Goal: Task Accomplishment & Management: Use online tool/utility

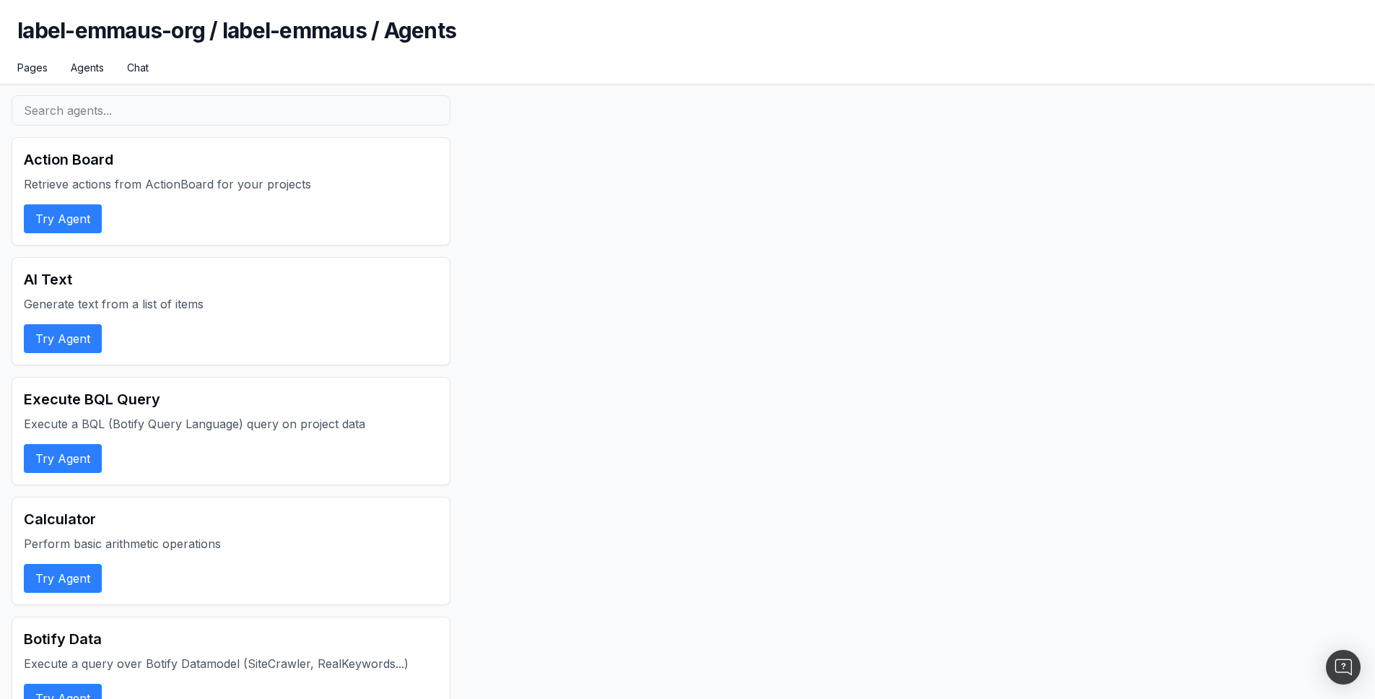
click at [74, 219] on button "Try Agent" at bounding box center [63, 218] width 78 height 29
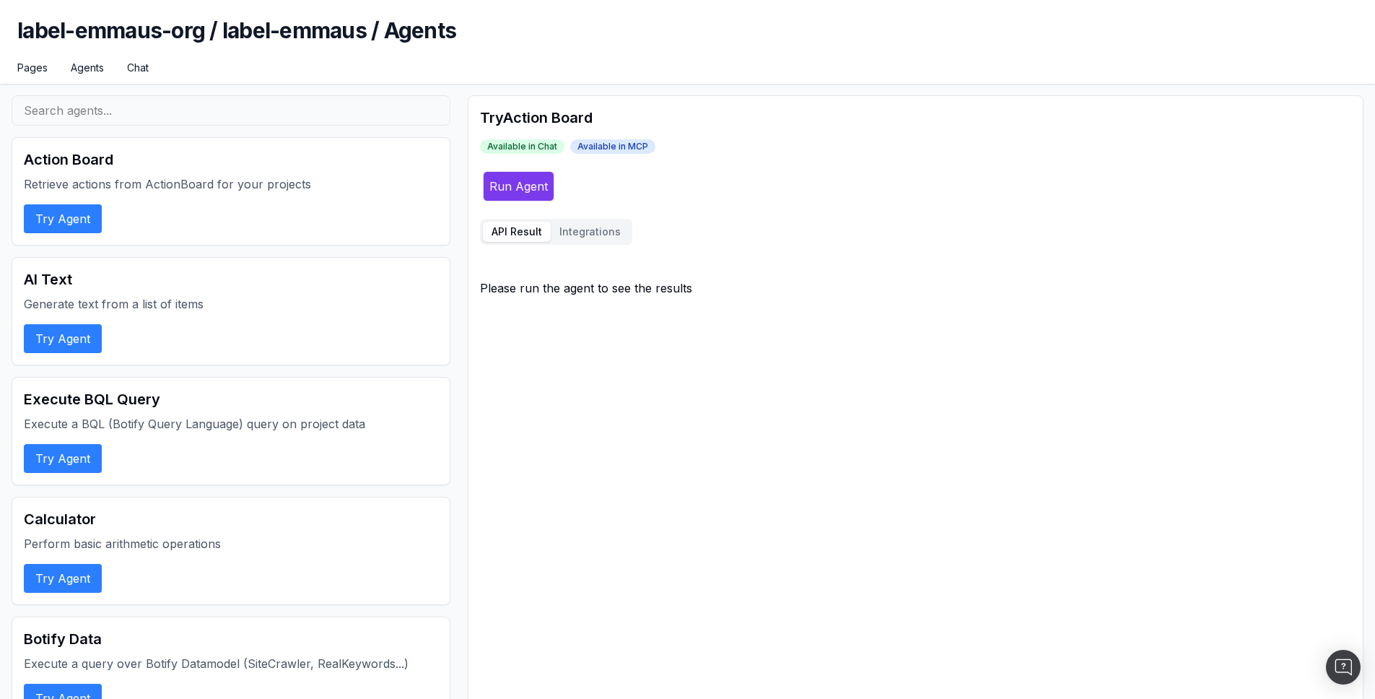
click at [591, 234] on button "Integrations" at bounding box center [590, 232] width 79 height 20
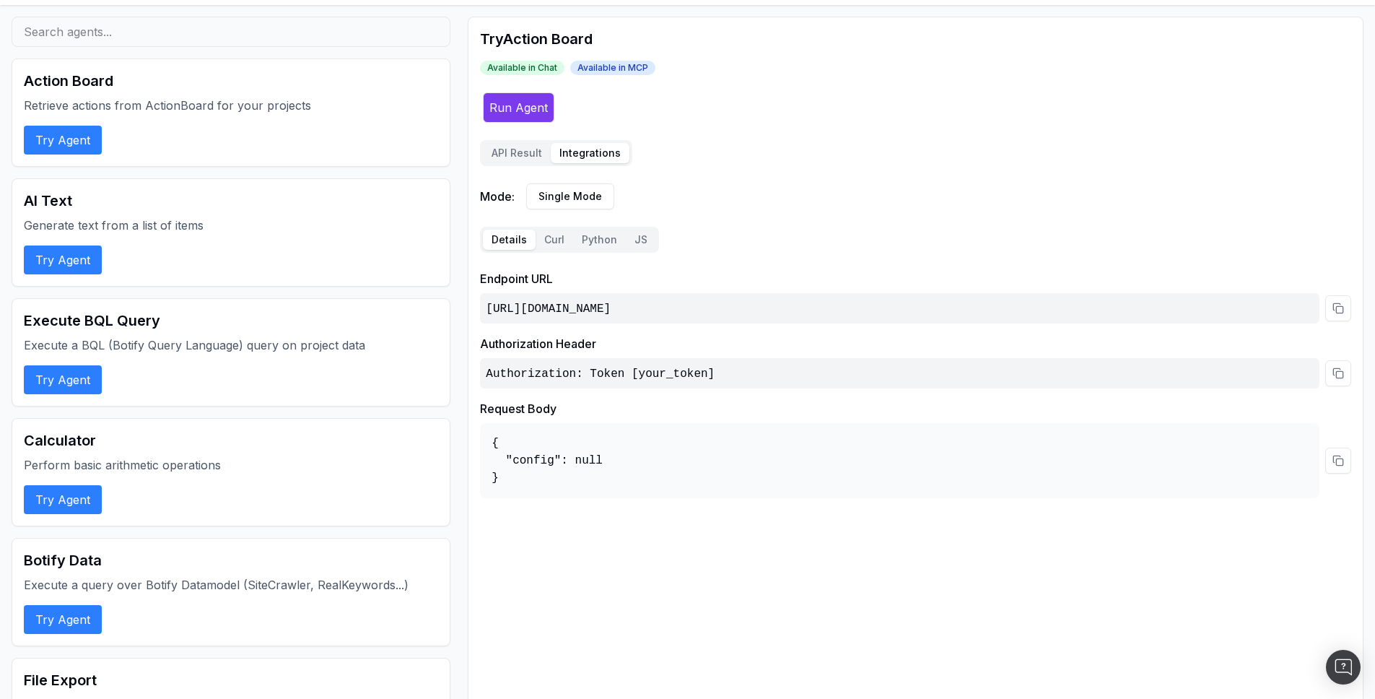
scroll to position [84, 0]
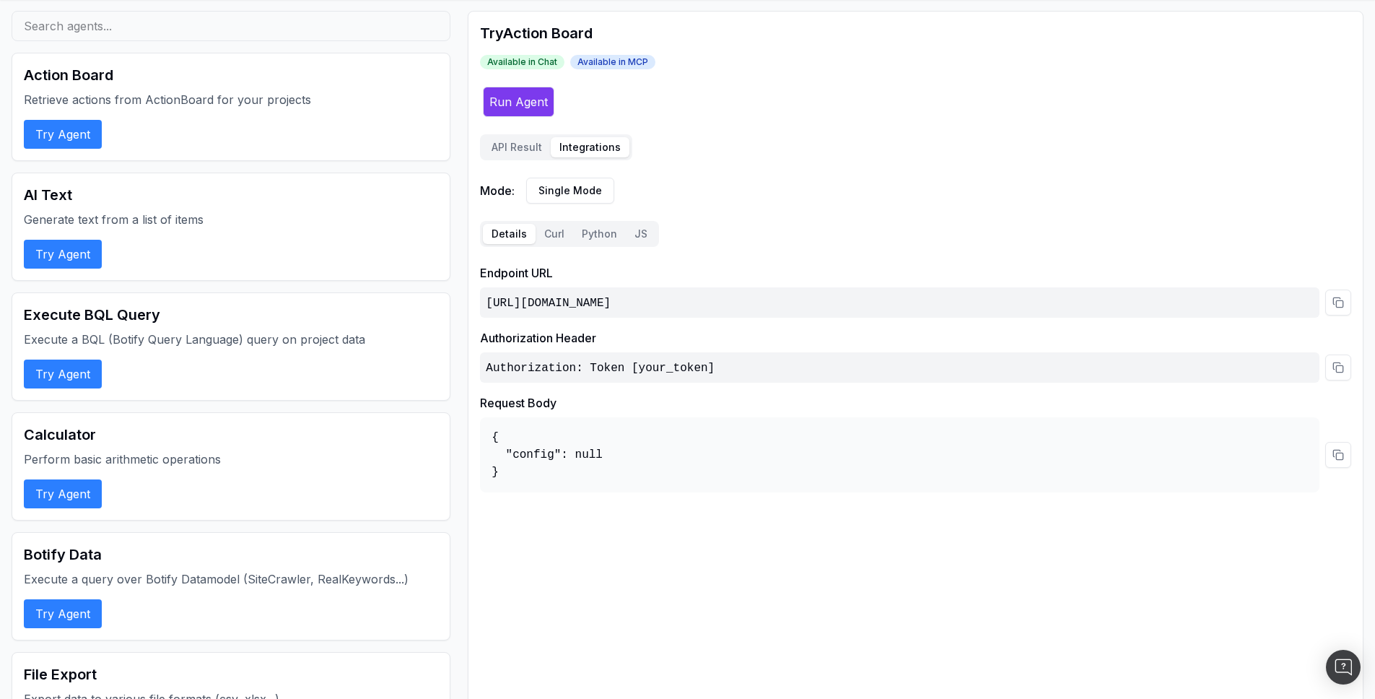
click at [578, 189] on html "label-emmaus-org / label-emmaus / Agents Pages Agents Chat Action Board Retriev…" at bounding box center [687, 265] width 1375 height 699
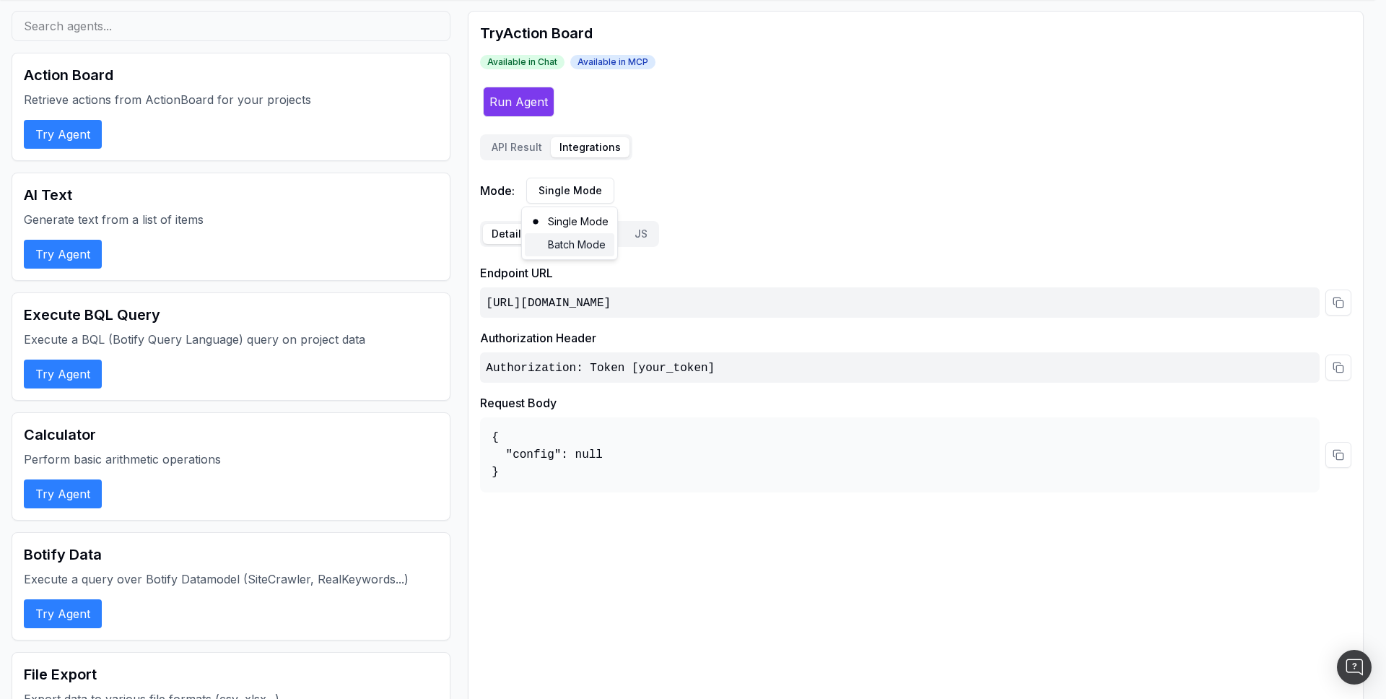
click at [572, 238] on div "Batch Mode" at bounding box center [570, 244] width 90 height 23
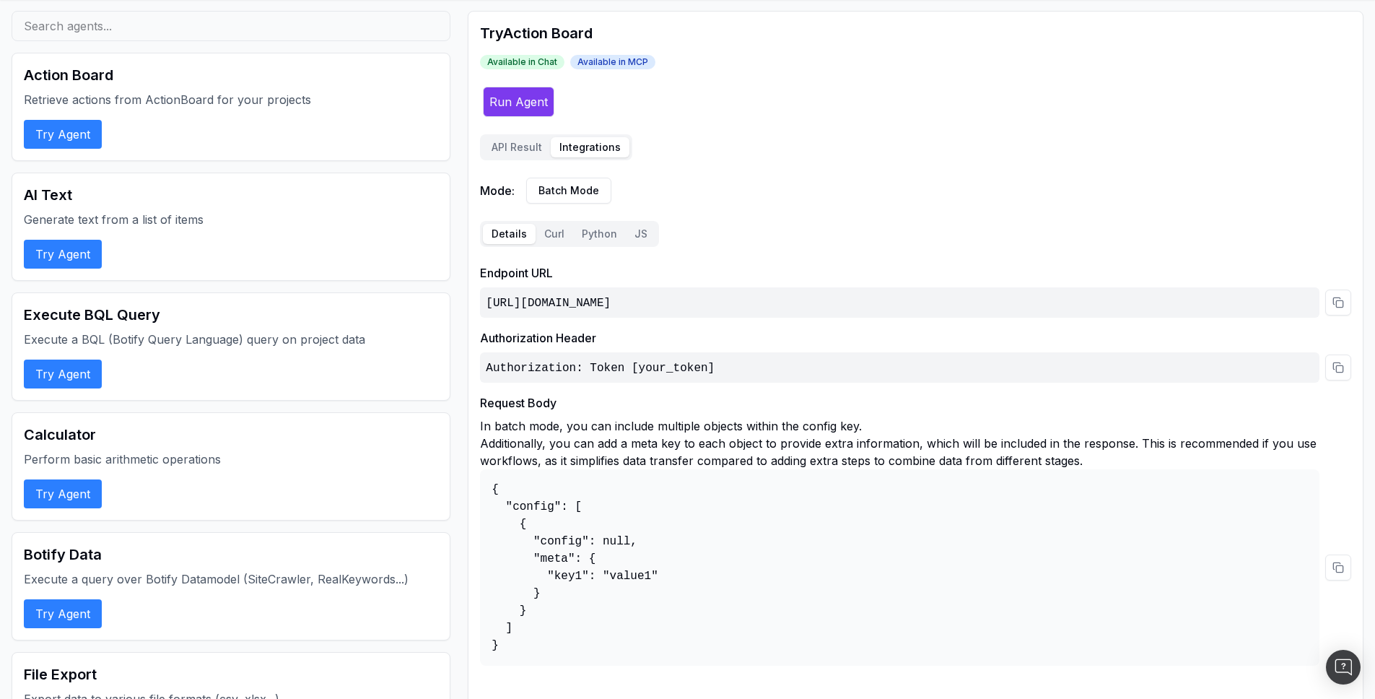
click at [593, 194] on html "label-emmaus-org / label-emmaus / Agents Pages Agents Chat Action Board Retriev…" at bounding box center [687, 265] width 1375 height 699
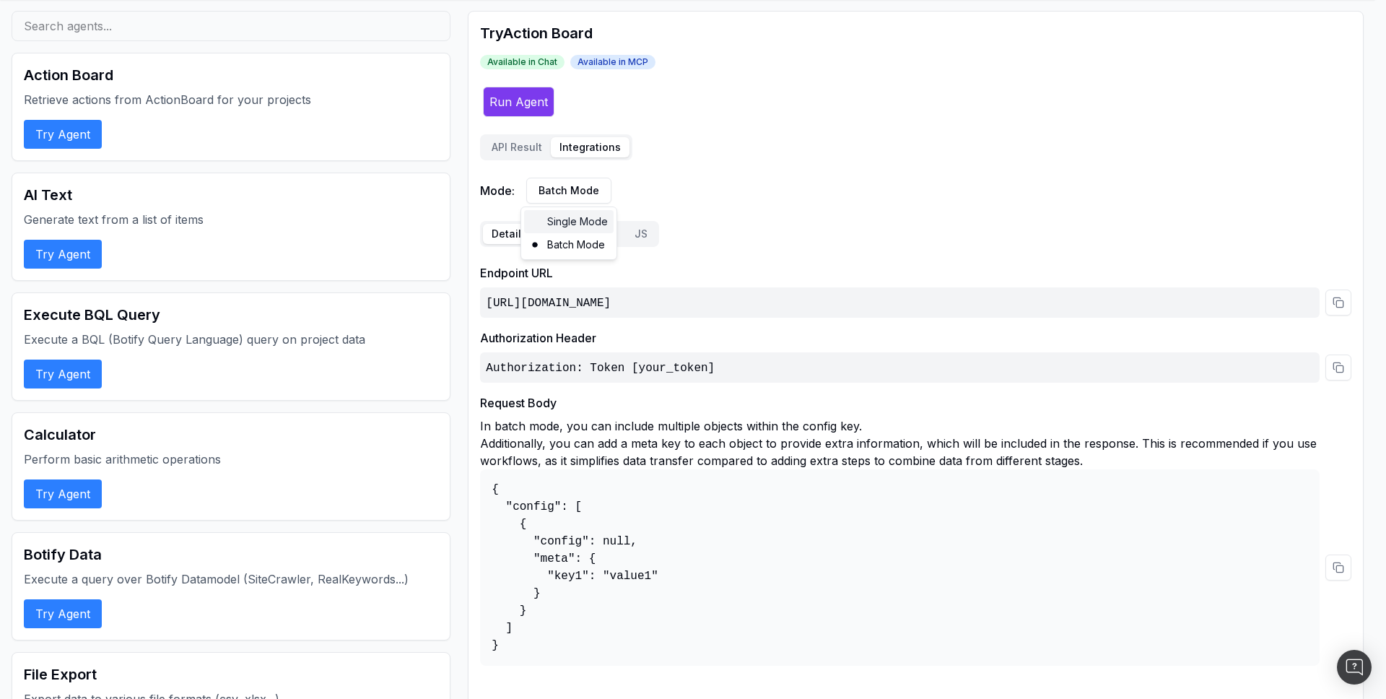
click at [590, 210] on div "Single Mode" at bounding box center [569, 221] width 90 height 23
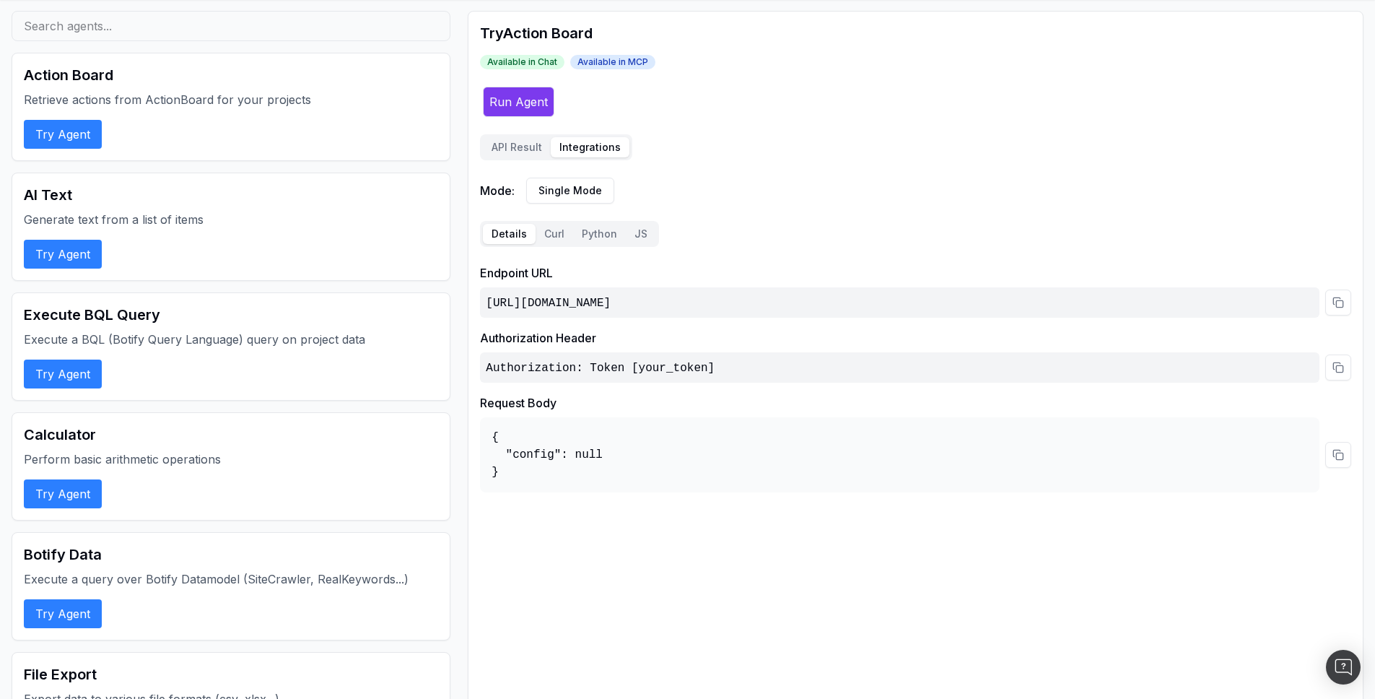
click at [550, 230] on button "Curl" at bounding box center [555, 234] width 38 height 20
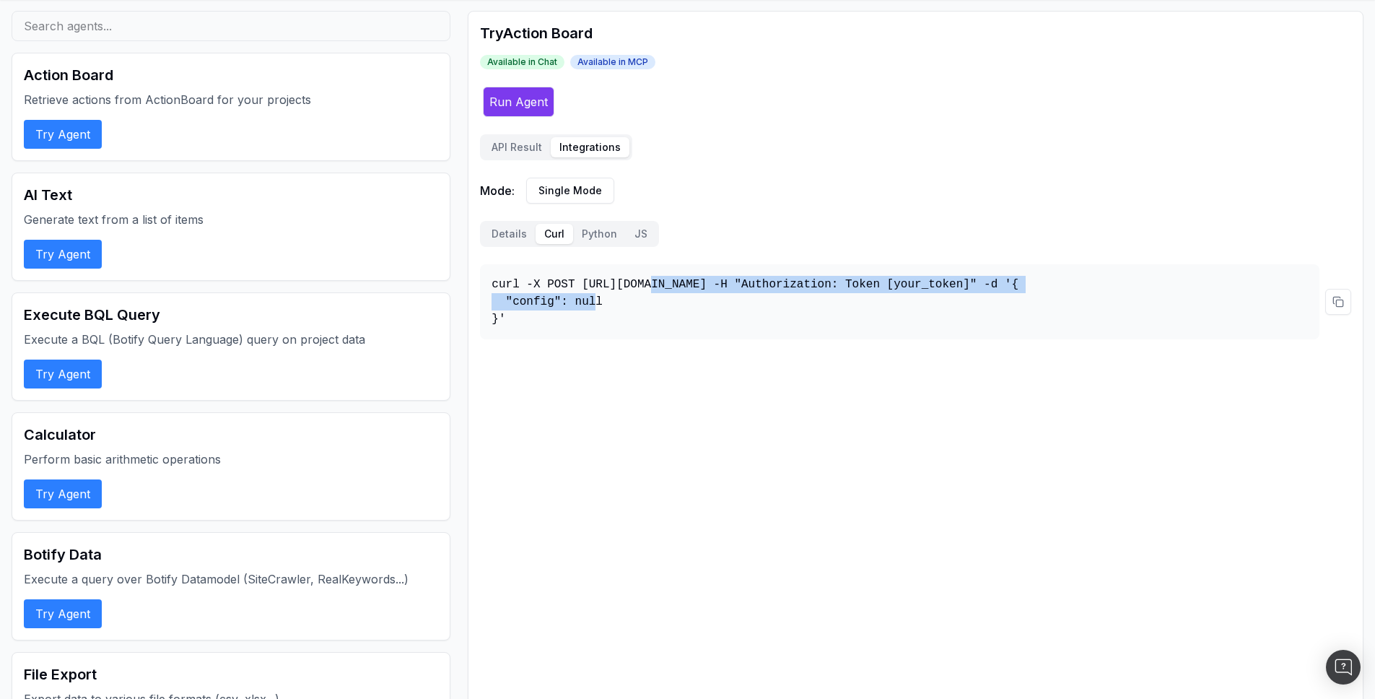
drag, startPoint x: 653, startPoint y: 283, endPoint x: 1133, endPoint y: 287, distance: 479.4
click at [1133, 287] on pre "curl -X POST [URL][DOMAIN_NAME] -H "Authorization: Token [your_token]" -d '{ "c…" at bounding box center [900, 301] width 840 height 75
